Goal: Task Accomplishment & Management: Manage account settings

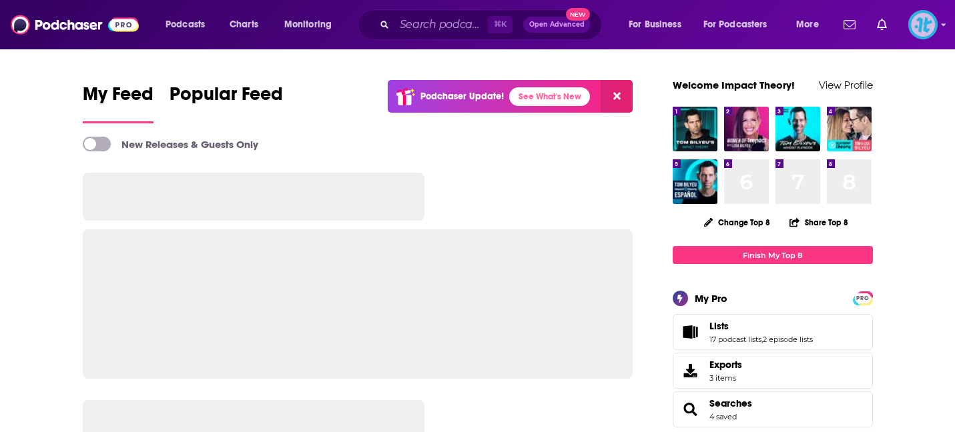
click at [922, 24] on img "Logged in as ImpactTheory" at bounding box center [922, 24] width 29 height 29
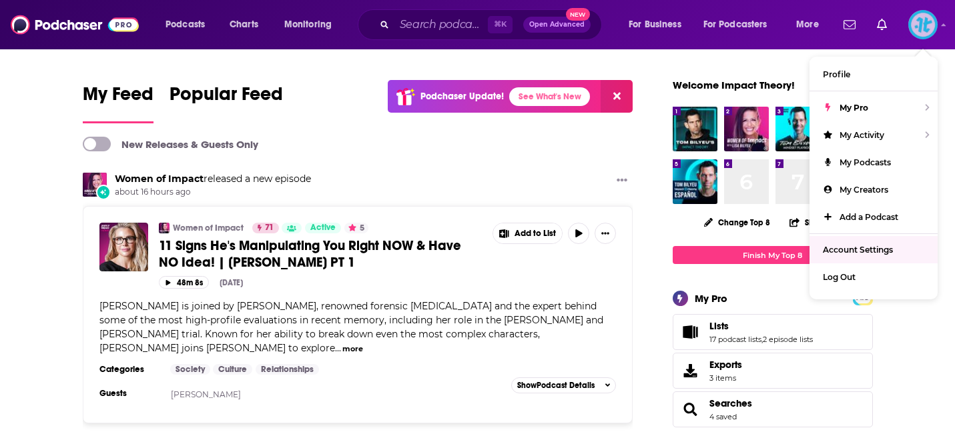
click at [852, 242] on link "Account Settings" at bounding box center [873, 249] width 128 height 27
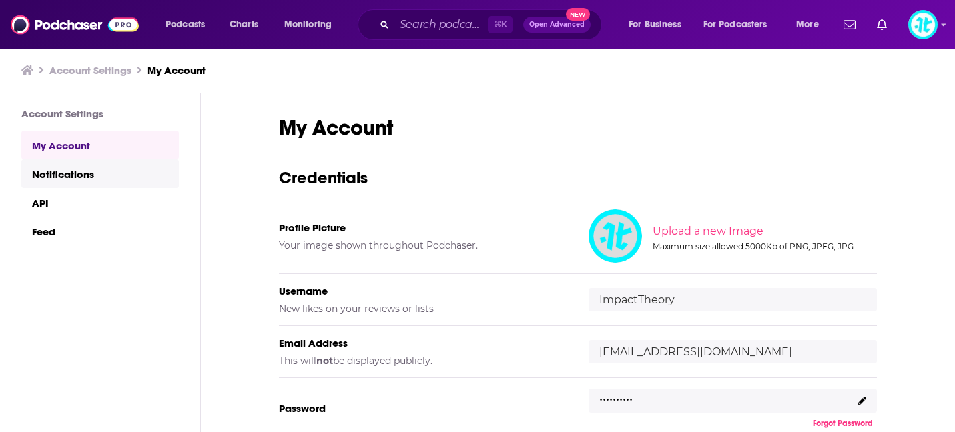
click at [112, 180] on link "Notifications" at bounding box center [99, 173] width 157 height 29
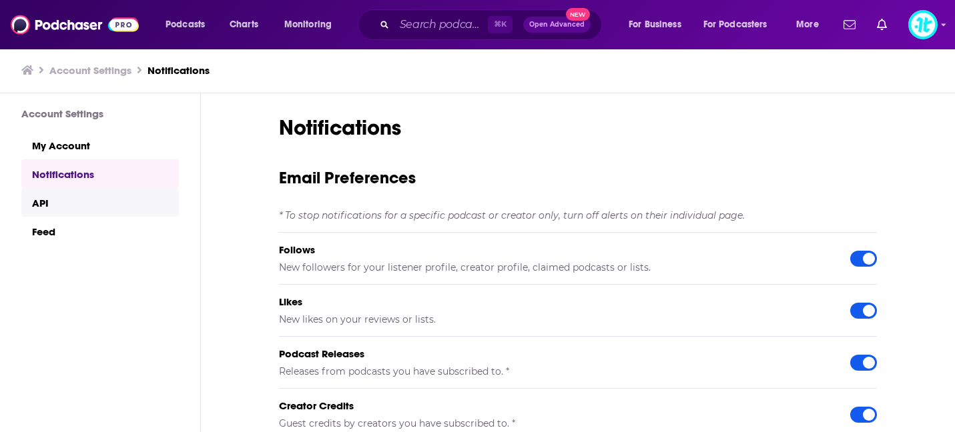
click at [62, 202] on link "API" at bounding box center [99, 202] width 157 height 29
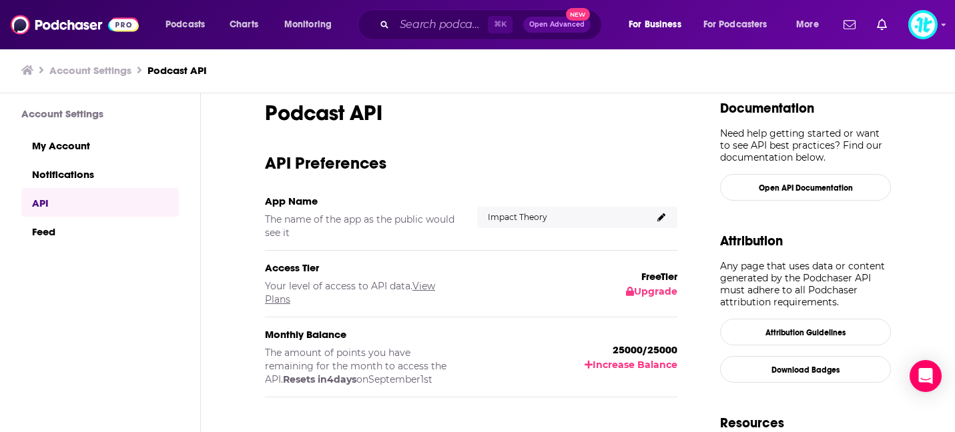
scroll to position [51, 0]
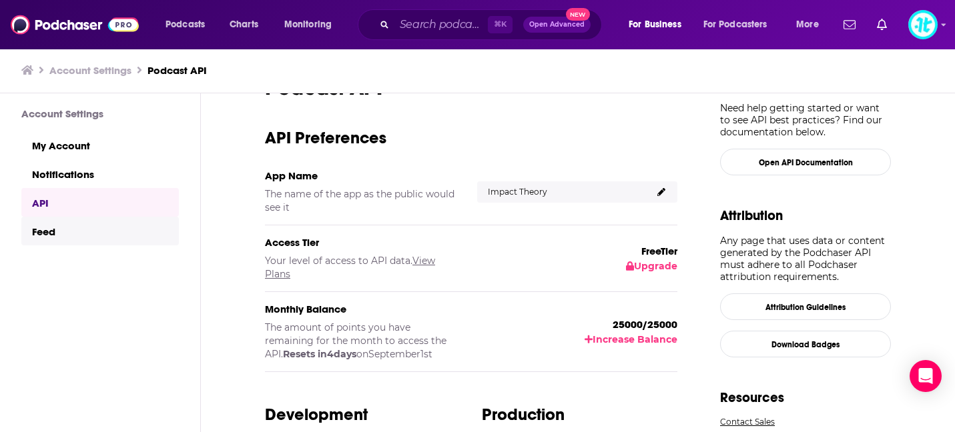
click at [104, 236] on link "Feed" at bounding box center [99, 231] width 157 height 29
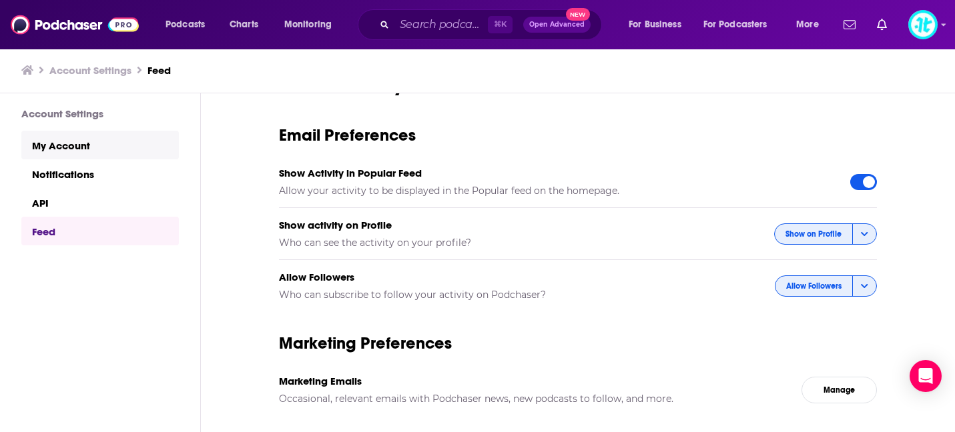
click at [103, 147] on link "My Account" at bounding box center [99, 145] width 157 height 29
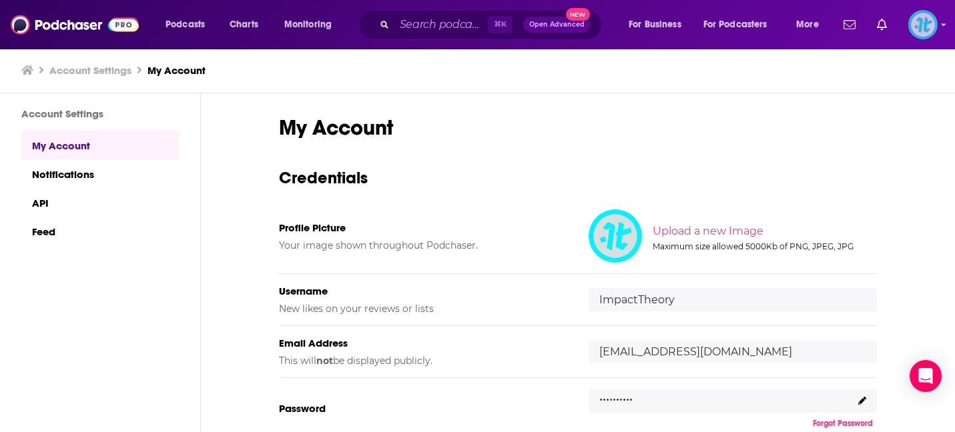
click at [919, 30] on img "Logged in as ImpactTheory" at bounding box center [922, 24] width 29 height 29
click at [797, 18] on span "More" at bounding box center [807, 24] width 23 height 19
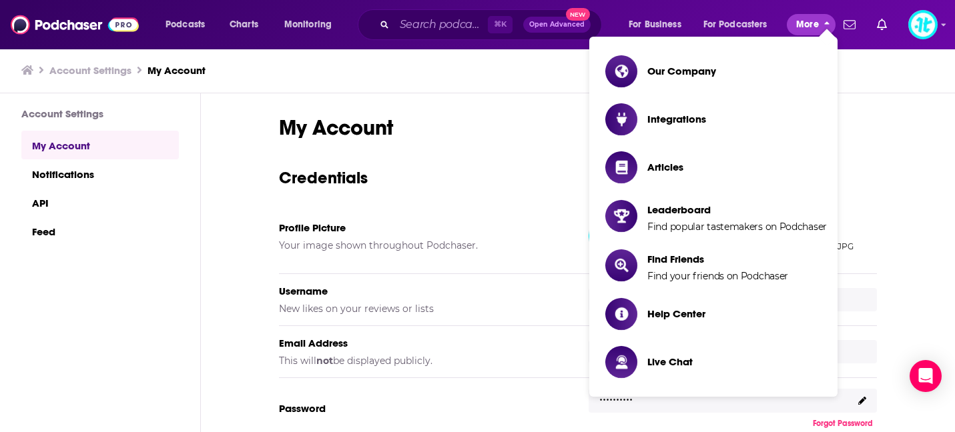
click at [797, 18] on span "More" at bounding box center [807, 24] width 23 height 19
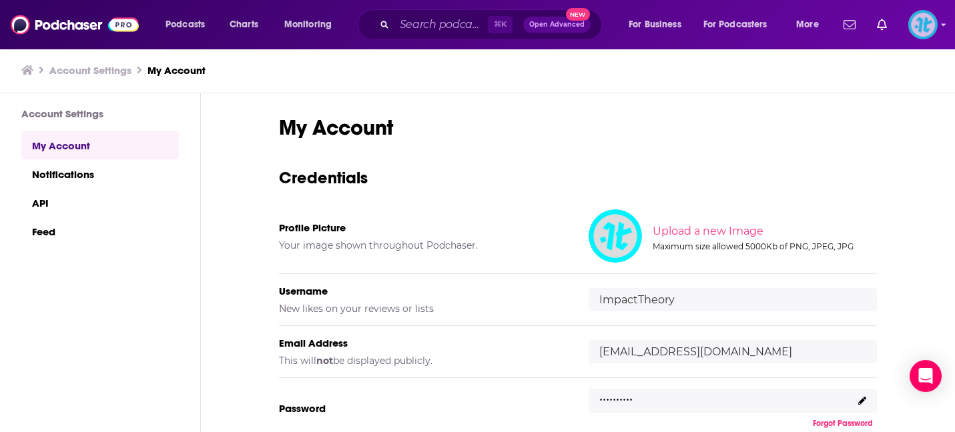
click at [943, 26] on icon "Show profile menu" at bounding box center [943, 25] width 5 height 3
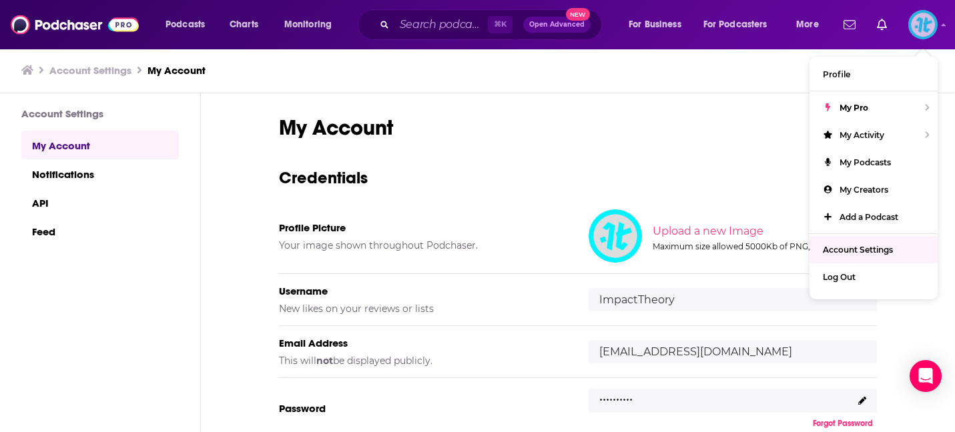
click at [849, 251] on span "Account Settings" at bounding box center [857, 250] width 70 height 10
